Goal: Find contact information: Find contact information

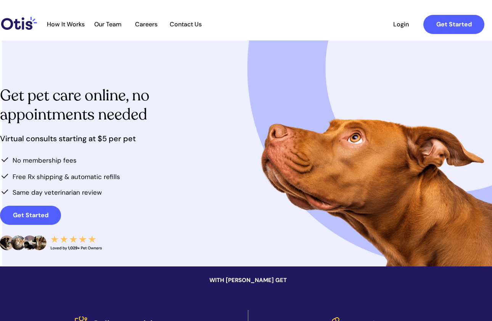
click at [150, 26] on span "Careers" at bounding box center [145, 24] width 37 height 7
click at [100, 24] on span "Our Team" at bounding box center [107, 24] width 37 height 7
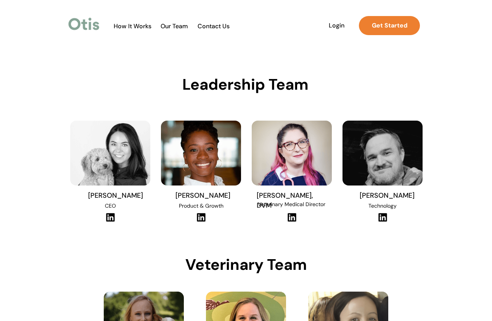
drag, startPoint x: 327, startPoint y: 193, endPoint x: 277, endPoint y: 196, distance: 50.0
click at [277, 196] on p "[PERSON_NAME], DVM" at bounding box center [292, 201] width 71 height 20
click at [292, 219] on img at bounding box center [292, 217] width 10 height 10
